Goal: Transaction & Acquisition: Subscribe to service/newsletter

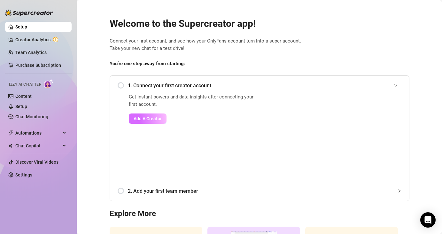
click at [145, 118] on span "Add A Creator" at bounding box center [148, 118] width 28 height 5
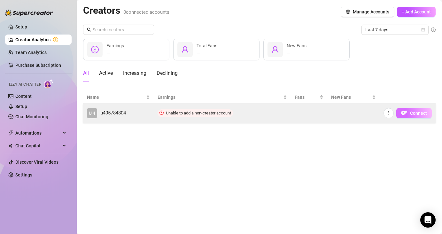
click at [411, 115] on span "Connect" at bounding box center [418, 113] width 17 height 5
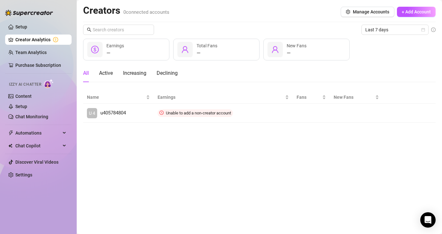
drag, startPoint x: 244, startPoint y: 194, endPoint x: 240, endPoint y: 194, distance: 3.8
click at [244, 194] on main "Creators 0 connected accounts Manage Accounts + Add Account Last 7 days — Earni…" at bounding box center [259, 117] width 365 height 234
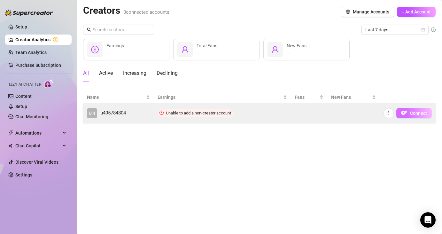
click at [408, 112] on button "Connect" at bounding box center [413, 113] width 35 height 10
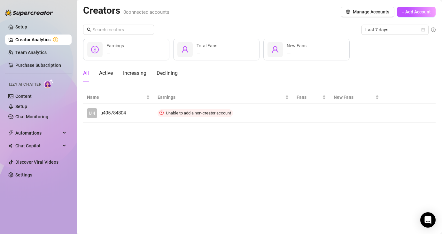
click at [37, 42] on link "Creator Analytics" at bounding box center [40, 40] width 51 height 10
click at [27, 27] on link "Setup" at bounding box center [21, 26] width 12 height 5
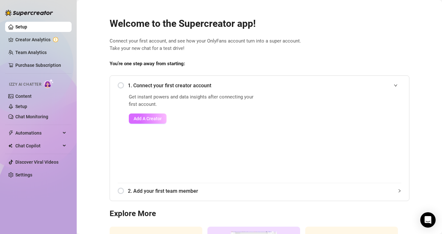
click at [147, 119] on span "Add A Creator" at bounding box center [148, 118] width 28 height 5
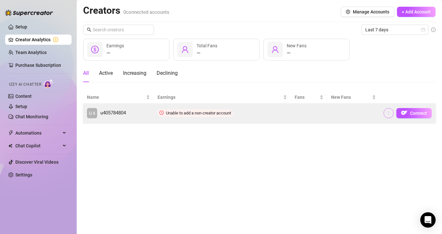
click at [390, 111] on icon "more" at bounding box center [388, 113] width 4 height 4
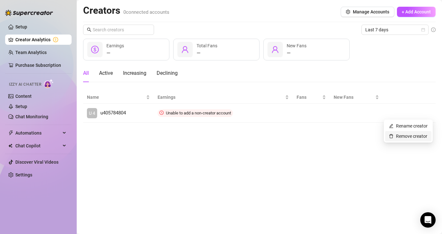
click at [397, 136] on link "Remove creator" at bounding box center [408, 136] width 38 height 5
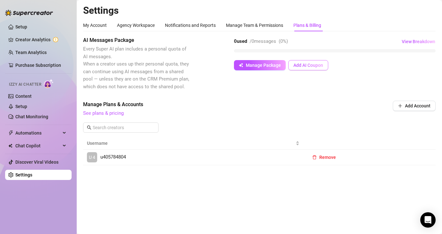
click at [310, 68] on button "Add AI Coupon" at bounding box center [308, 65] width 40 height 10
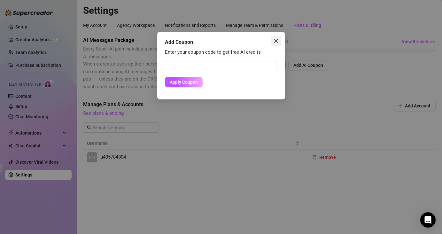
click at [275, 40] on icon "close" at bounding box center [276, 41] width 4 height 4
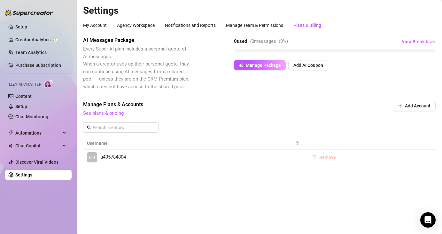
click at [332, 156] on span "Remove" at bounding box center [327, 157] width 17 height 5
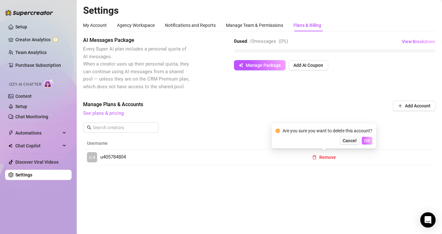
click at [372, 141] on button "OK" at bounding box center [367, 141] width 11 height 8
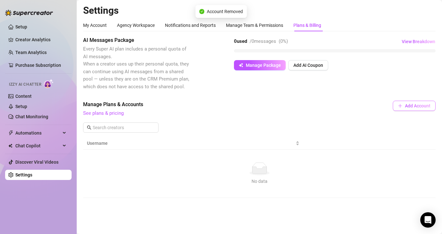
click at [420, 106] on span "Add Account" at bounding box center [418, 105] width 26 height 5
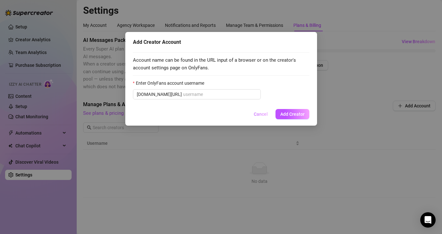
click at [261, 117] on button "Cancel" at bounding box center [261, 114] width 24 height 10
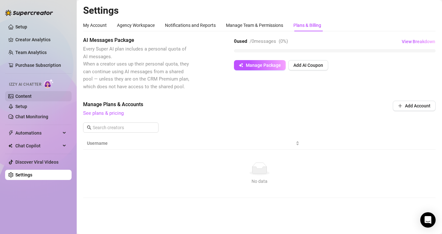
click at [20, 94] on link "Content" at bounding box center [23, 96] width 16 height 5
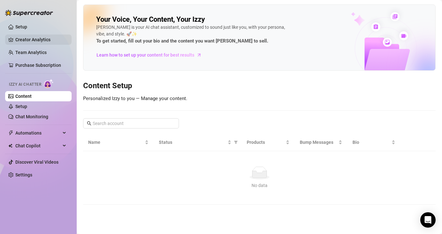
click at [30, 41] on link "Creator Analytics" at bounding box center [40, 40] width 51 height 10
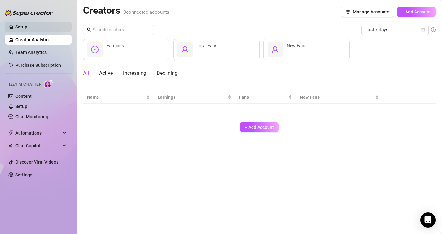
click at [27, 29] on link "Setup" at bounding box center [21, 26] width 12 height 5
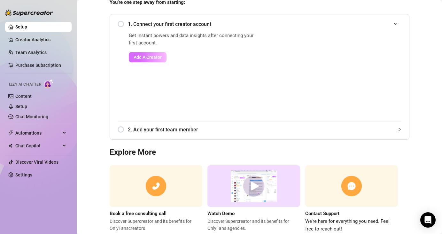
scroll to position [55, 0]
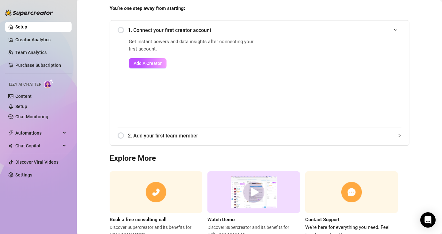
click at [124, 138] on div "2. Add your first team member" at bounding box center [260, 136] width 284 height 16
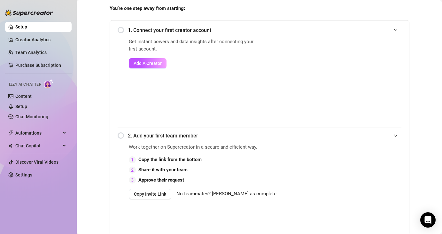
click at [121, 135] on div "2. Add your first team member" at bounding box center [260, 136] width 284 height 16
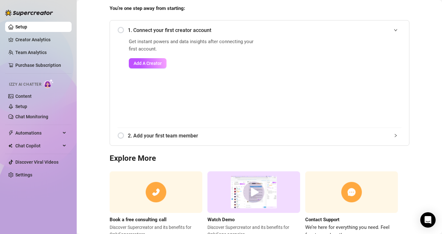
click at [120, 31] on div "1. Connect your first creator account" at bounding box center [260, 30] width 284 height 16
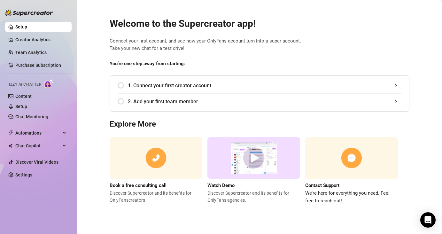
scroll to position [0, 0]
click at [120, 87] on div "1. Connect your first creator account" at bounding box center [260, 86] width 284 height 16
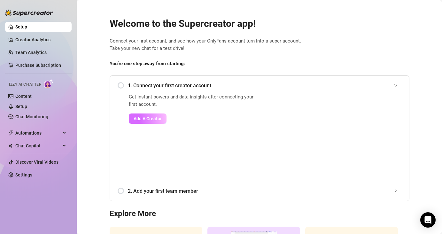
click at [143, 118] on span "Add A Creator" at bounding box center [148, 118] width 28 height 5
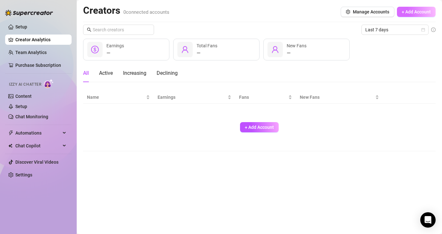
click at [407, 12] on span "+ Add Account" at bounding box center [416, 11] width 29 height 5
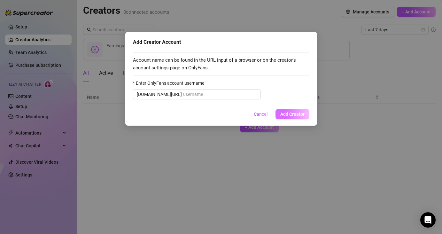
click at [283, 114] on span "Add Creator" at bounding box center [292, 114] width 24 height 5
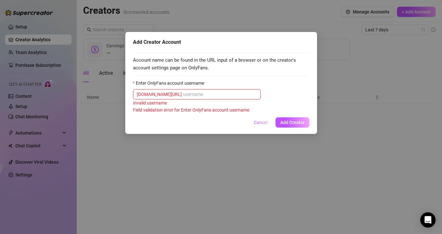
click at [256, 123] on span "Cancel" at bounding box center [261, 122] width 14 height 5
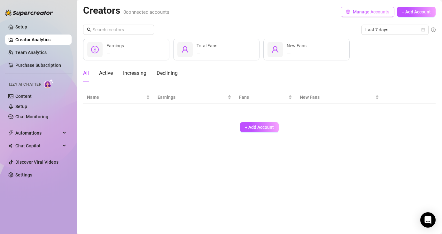
click at [369, 12] on span "Manage Accounts" at bounding box center [371, 11] width 36 height 5
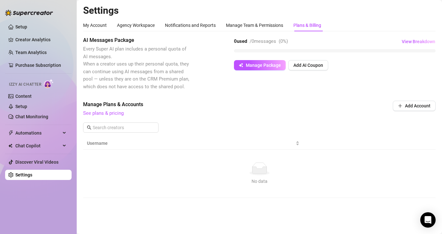
click at [156, 100] on div "AI Messages Package Every Super AI plan includes a personal quota of AI message…" at bounding box center [259, 116] width 353 height 161
click at [259, 67] on span "Manage Package" at bounding box center [263, 65] width 35 height 5
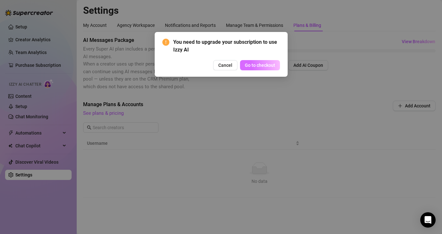
click at [261, 69] on button "Go to checkout" at bounding box center [260, 65] width 40 height 10
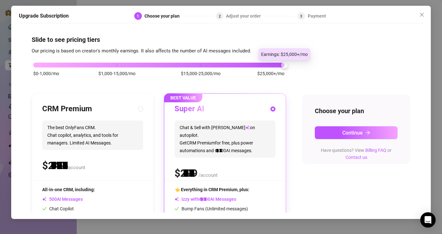
drag, startPoint x: 117, startPoint y: 64, endPoint x: 350, endPoint y: 69, distance: 232.4
click at [350, 69] on div "$0-1,000/mo $1,000-15,000/mo $15,000-25,000/mo $25,000+/mo CRM Premium The best…" at bounding box center [221, 165] width 379 height 221
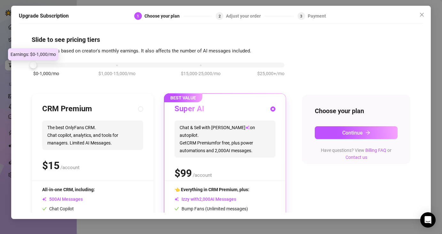
drag, startPoint x: 284, startPoint y: 64, endPoint x: 51, endPoint y: 76, distance: 233.3
click at [51, 65] on div "$0-1,000/mo $1,000-15,000/mo $15,000-25,000/mo $25,000+/mo" at bounding box center [158, 63] width 251 height 4
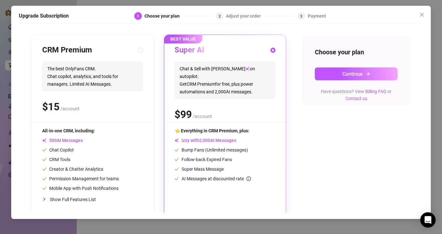
scroll to position [60, 0]
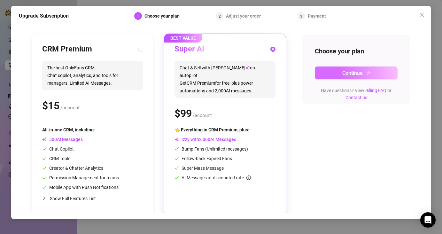
click at [350, 71] on span "Continue" at bounding box center [352, 73] width 20 height 6
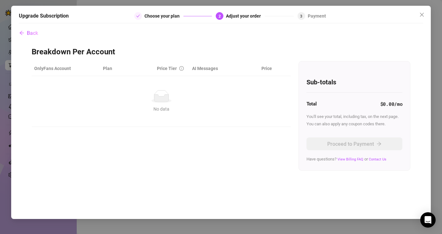
scroll to position [0, 0]
click at [34, 32] on span "Back" at bounding box center [32, 33] width 11 height 6
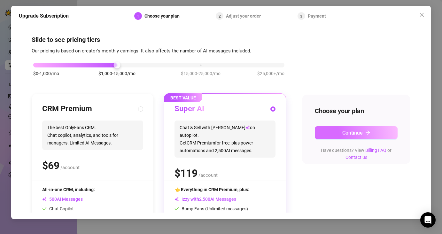
click at [344, 131] on span "Continue" at bounding box center [352, 133] width 20 height 6
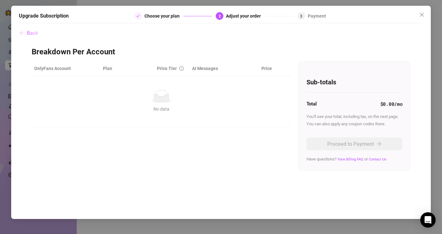
click at [29, 32] on span "Back" at bounding box center [32, 33] width 11 height 6
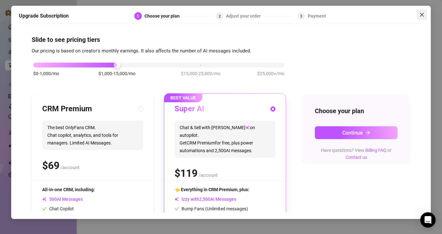
click at [421, 14] on icon "close" at bounding box center [422, 15] width 4 height 4
click at [354, 132] on span "Continue" at bounding box center [352, 133] width 20 height 6
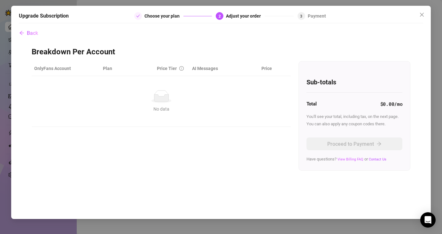
click at [347, 157] on link "View Billing FAQ" at bounding box center [350, 159] width 26 height 4
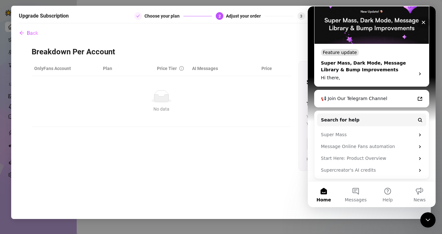
scroll to position [111, 0]
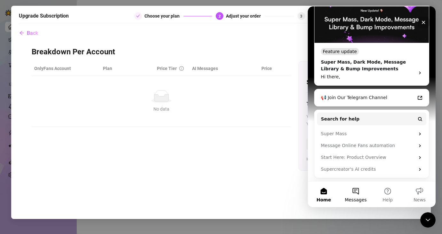
click at [359, 194] on button "Messages" at bounding box center [356, 195] width 32 height 26
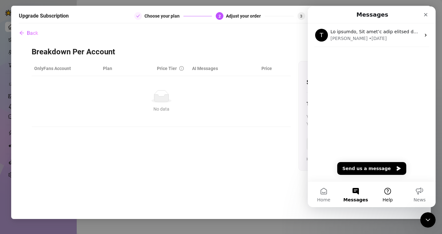
click at [395, 192] on button "Help" at bounding box center [388, 195] width 32 height 26
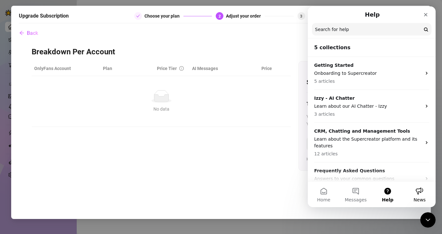
click at [421, 200] on span "News" at bounding box center [420, 200] width 12 height 4
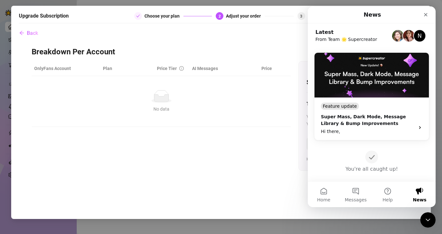
click at [397, 36] on img "Intercom messenger" at bounding box center [398, 36] width 12 height 12
click at [424, 15] on icon "Close" at bounding box center [425, 14] width 5 height 5
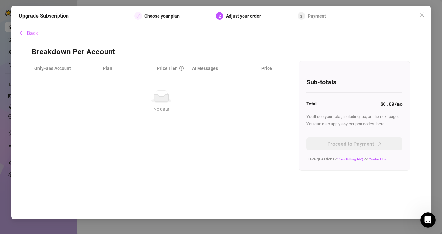
scroll to position [0, 0]
click at [424, 11] on button "Close" at bounding box center [422, 15] width 10 height 10
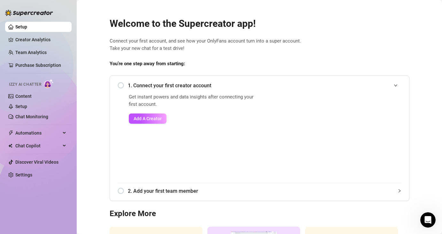
click at [427, 221] on icon "Open Intercom Messenger" at bounding box center [428, 220] width 11 height 11
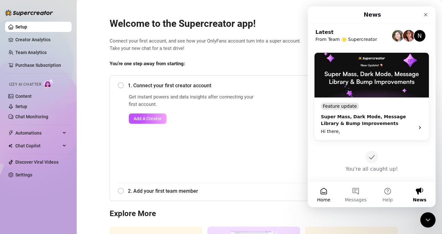
click at [330, 191] on button "Home" at bounding box center [324, 195] width 32 height 26
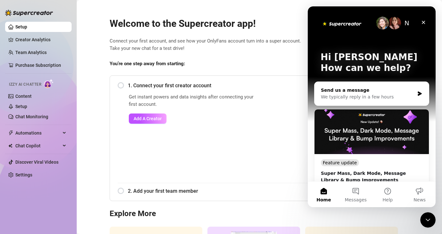
click at [372, 94] on div "We typically reply in a few hours" at bounding box center [368, 97] width 94 height 7
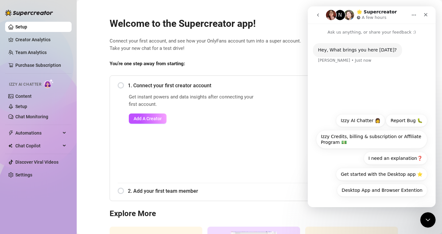
click at [367, 32] on p "Ask us anything, or share your feedback :)" at bounding box center [372, 30] width 128 height 12
click at [361, 33] on p "Ask us anything, or share your feedback :)" at bounding box center [372, 30] width 128 height 12
click at [338, 81] on div "Hey, What brings you here today? Ella • Just now" at bounding box center [372, 72] width 128 height 74
click at [412, 16] on icon "Home" at bounding box center [413, 14] width 5 height 5
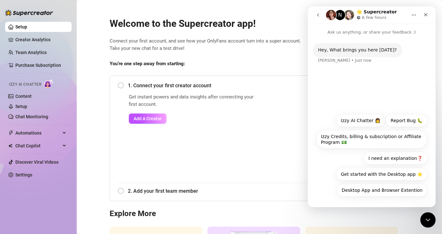
click at [367, 86] on div "Hey, What brings you here today? Ella • Just now" at bounding box center [372, 72] width 128 height 74
click at [318, 9] on button "go back" at bounding box center [318, 15] width 12 height 12
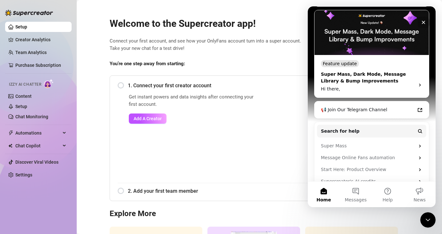
scroll to position [111, 0]
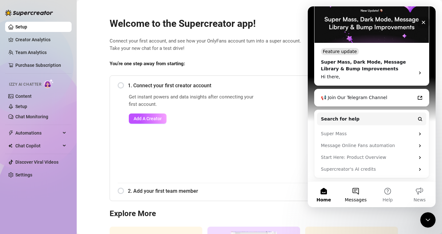
click at [358, 198] on span "Messages" at bounding box center [356, 200] width 22 height 4
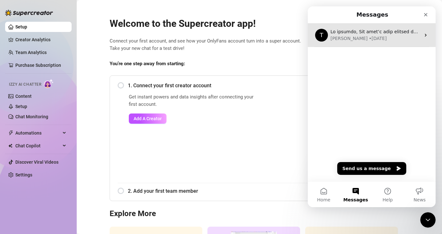
click at [375, 35] on div "Tanya • 6d ago" at bounding box center [375, 38] width 90 height 7
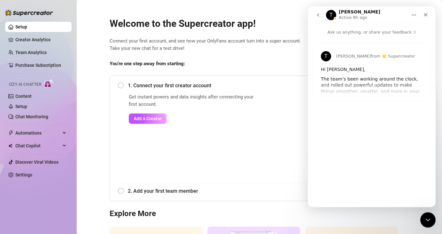
click at [363, 33] on p "Ask us anything, or share your feedback :)" at bounding box center [372, 30] width 128 height 12
click at [361, 124] on div "T Tanya from 🌟 Supercreator Hi michael, The team’s been working around the cloc…" at bounding box center [372, 118] width 128 height 166
click at [426, 17] on icon "Close" at bounding box center [425, 14] width 5 height 5
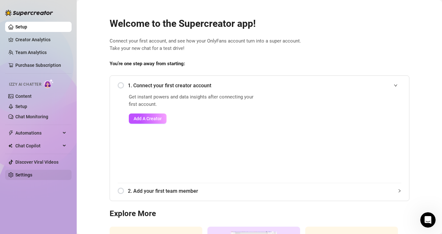
click at [25, 177] on link "Settings" at bounding box center [23, 174] width 17 height 5
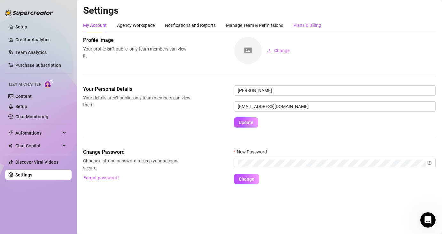
click at [311, 27] on div "Plans & Billing" at bounding box center [307, 25] width 28 height 7
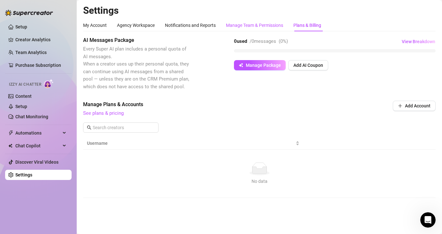
click at [273, 24] on div "Manage Team & Permissions" at bounding box center [254, 25] width 57 height 7
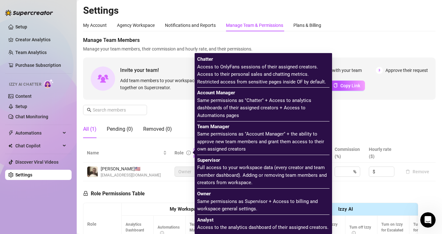
click at [188, 152] on icon "info-circle" at bounding box center [188, 153] width 4 height 4
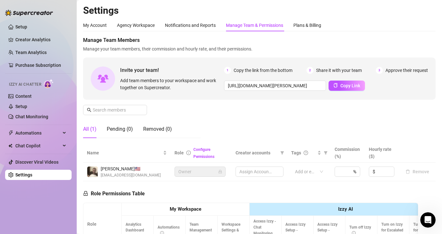
click at [220, 172] on icon "lock" at bounding box center [220, 172] width 4 height 4
click at [186, 171] on span "Owner" at bounding box center [199, 172] width 43 height 10
click at [149, 23] on div "Agency Workspace" at bounding box center [136, 25] width 38 height 7
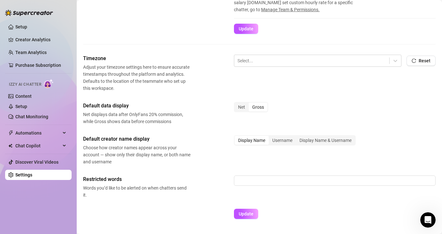
scroll to position [192, 0]
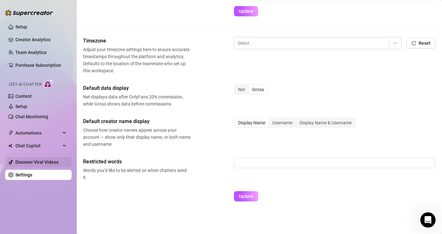
click at [37, 163] on link "Discover Viral Videos" at bounding box center [36, 161] width 43 height 5
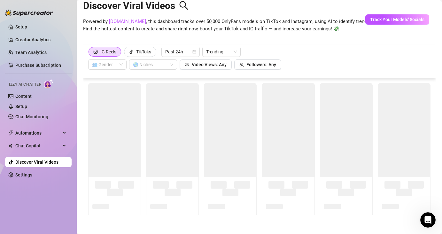
scroll to position [14, 0]
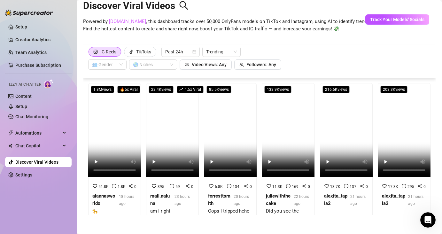
click at [121, 23] on link "SpyFans.co" at bounding box center [127, 22] width 37 height 6
click at [105, 51] on div "IG Reels" at bounding box center [108, 52] width 16 height 10
click at [90, 54] on input "IG Reels" at bounding box center [90, 54] width 0 height 0
click at [147, 50] on div "TikToks" at bounding box center [143, 52] width 15 height 10
click at [126, 53] on input "TikToks" at bounding box center [126, 53] width 0 height 0
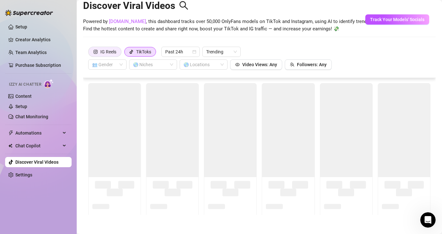
click at [106, 54] on div "IG Reels" at bounding box center [108, 52] width 16 height 10
click at [90, 53] on input "IG Reels" at bounding box center [90, 53] width 0 height 0
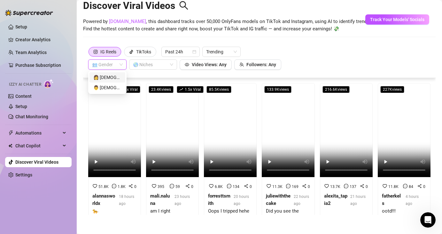
click at [105, 66] on input "search" at bounding box center [104, 65] width 25 height 10
click at [104, 77] on div "👩 Female" at bounding box center [107, 77] width 28 height 7
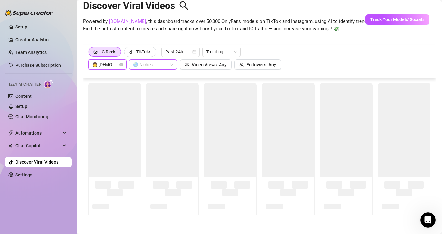
click at [173, 65] on div "🌎 Niches" at bounding box center [153, 64] width 48 height 10
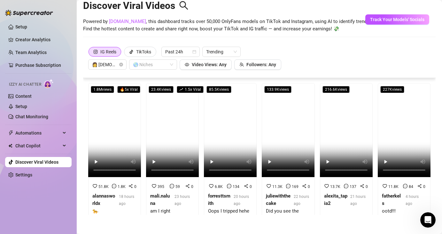
click at [223, 38] on div "Discover Viral Videos Powered by SpyFans.co , this dashboard tracks over 50,000…" at bounding box center [259, 17] width 353 height 54
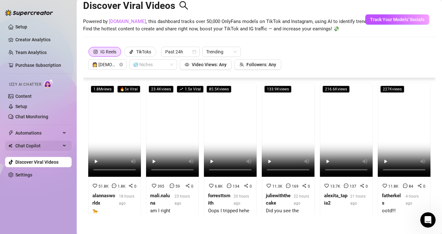
click at [33, 146] on span "Chat Copilot" at bounding box center [37, 146] width 45 height 10
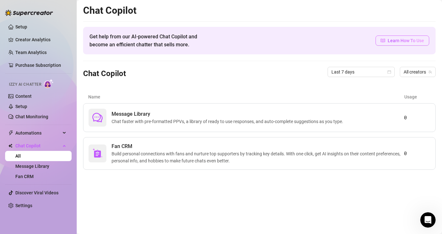
click at [391, 40] on span "Learn How To Use" at bounding box center [406, 40] width 36 height 7
click at [41, 64] on link "Purchase Subscription" at bounding box center [38, 65] width 46 height 5
